Goal: Find contact information: Find contact information

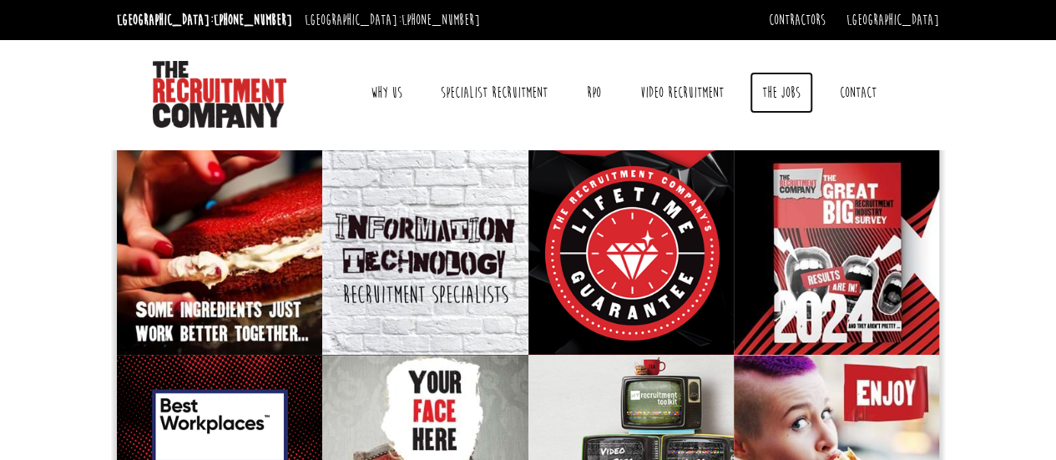
click at [792, 89] on link "The Jobs" at bounding box center [781, 93] width 63 height 42
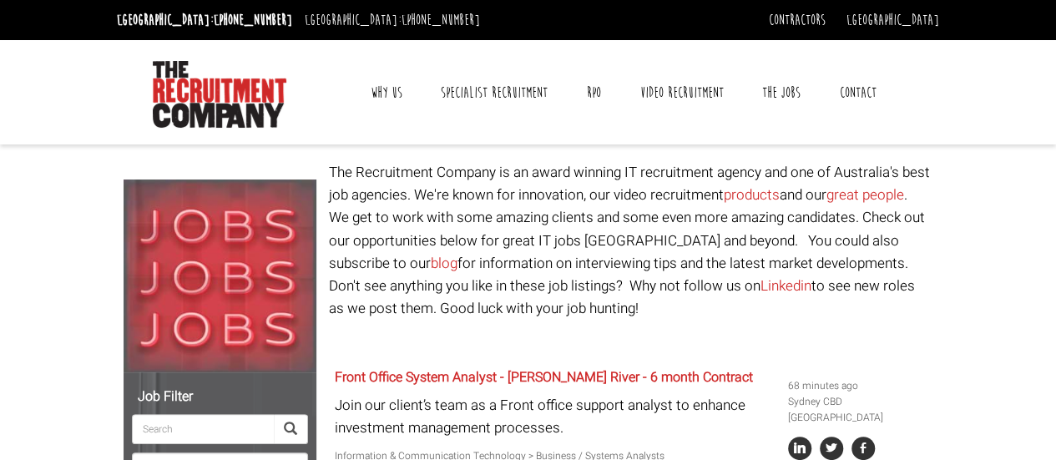
click at [826, 18] on link "Contractors" at bounding box center [797, 20] width 57 height 18
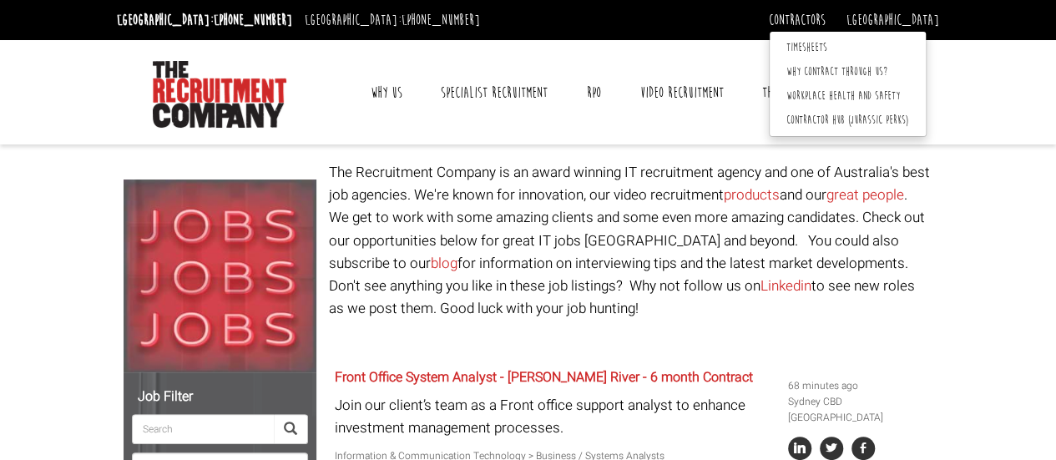
click at [791, 124] on div "Toggle navigation Why Us Reviews Awards Why contract through us? News & Blog Sp…" at bounding box center [623, 92] width 572 height 71
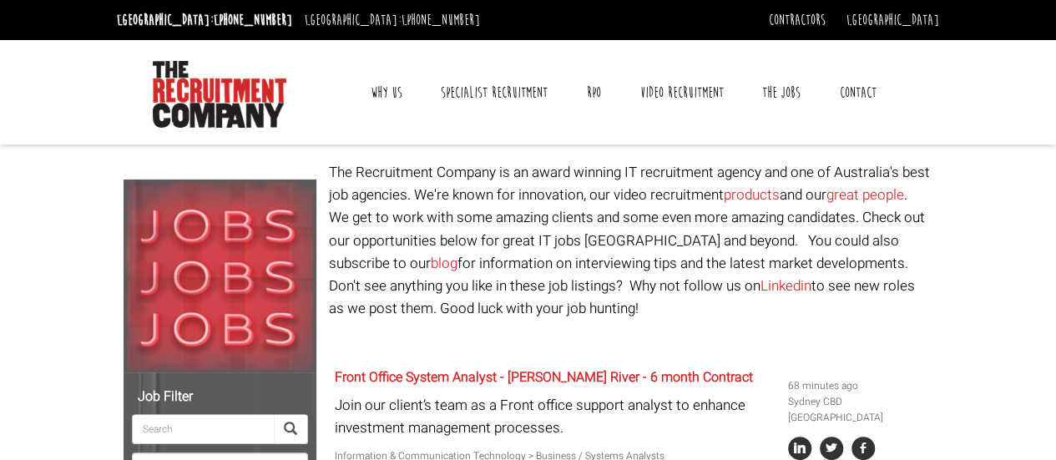
click at [850, 90] on link "Contact" at bounding box center [858, 93] width 62 height 42
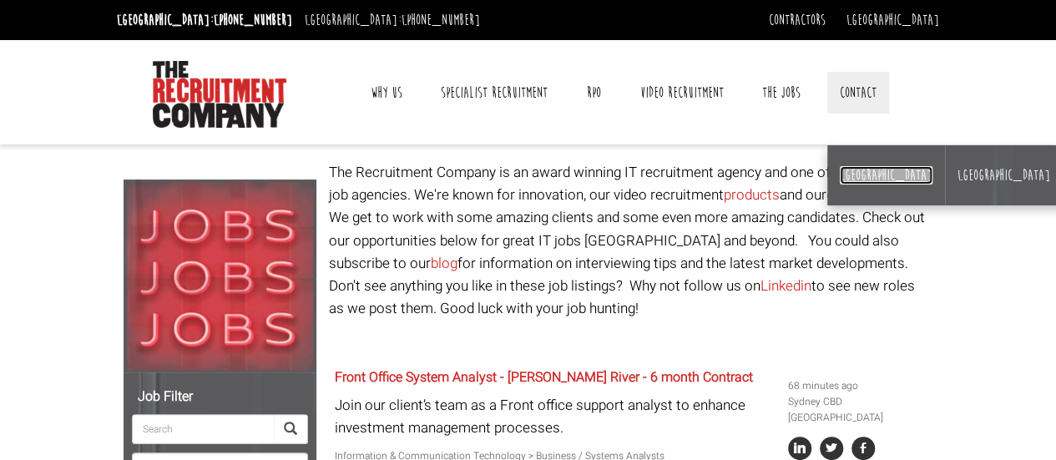
click at [852, 168] on link "[GEOGRAPHIC_DATA]" at bounding box center [886, 175] width 93 height 18
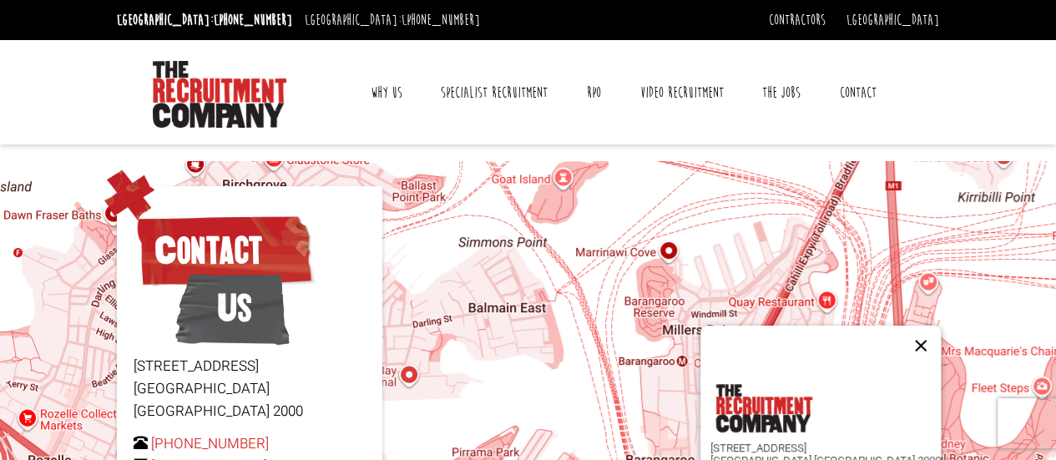
click at [901, 331] on button "Close" at bounding box center [921, 346] width 40 height 40
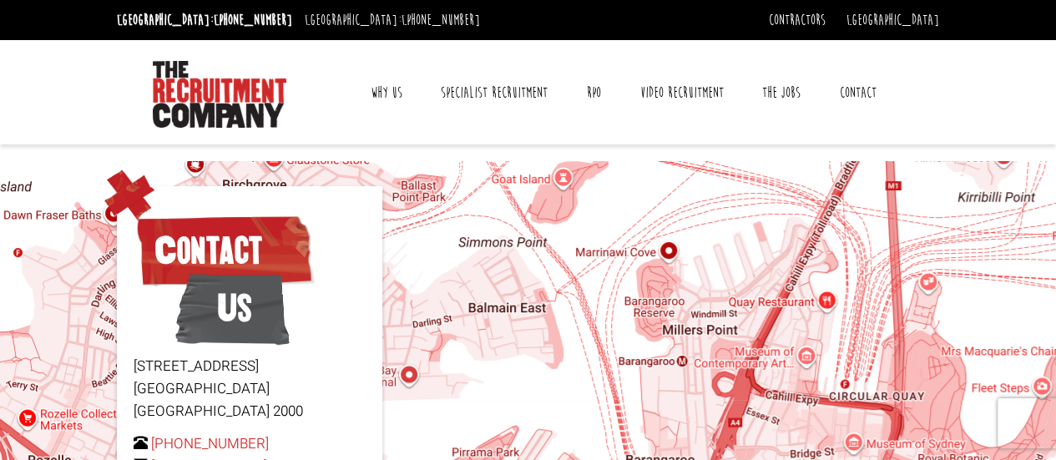
click at [53, 86] on header "Sydney: +61 2 8346 6700 Dublin: +353 1 697 2548 Contractors Timesheets Why Cont…" at bounding box center [528, 72] width 1056 height 144
